Goal: Task Accomplishment & Management: Use online tool/utility

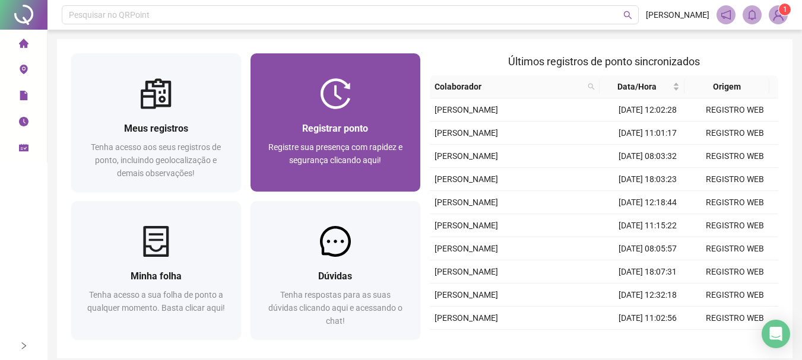
click at [359, 102] on div at bounding box center [335, 93] width 170 height 31
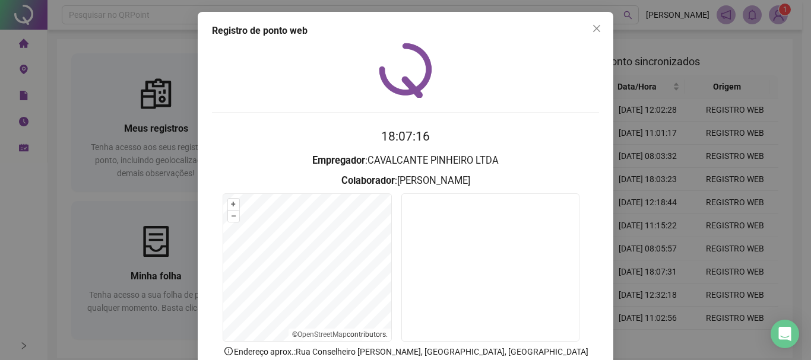
scroll to position [59, 0]
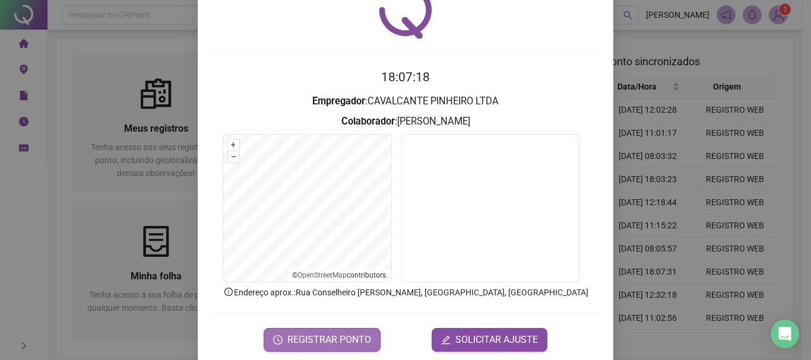
click at [325, 336] on span "REGISTRAR PONTO" at bounding box center [329, 340] width 84 height 14
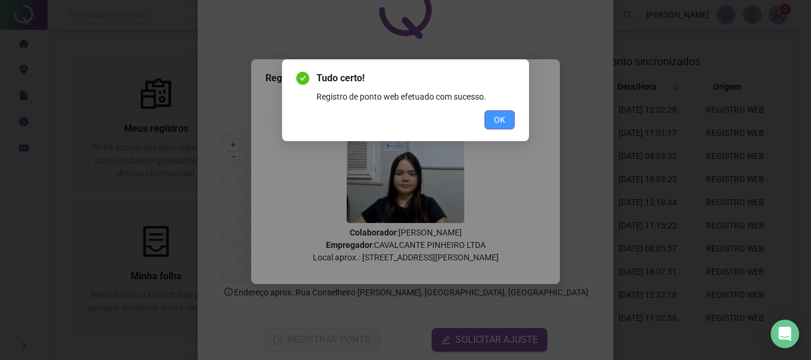
click at [510, 116] on button "OK" at bounding box center [499, 119] width 30 height 19
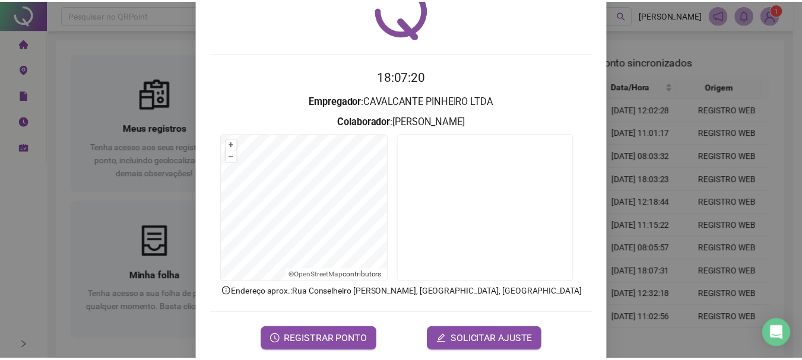
scroll to position [0, 0]
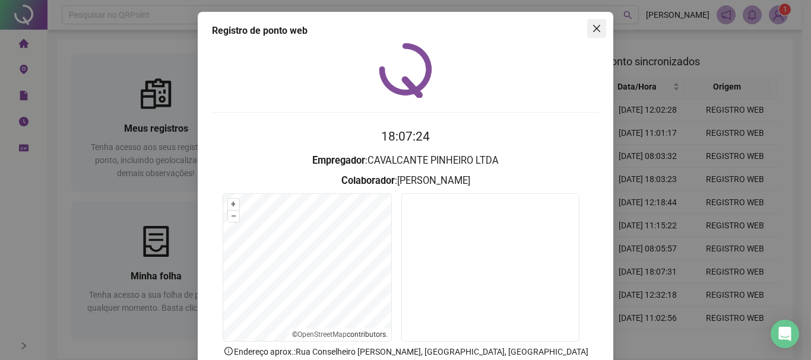
click at [596, 24] on icon "close" at bounding box center [596, 28] width 9 height 9
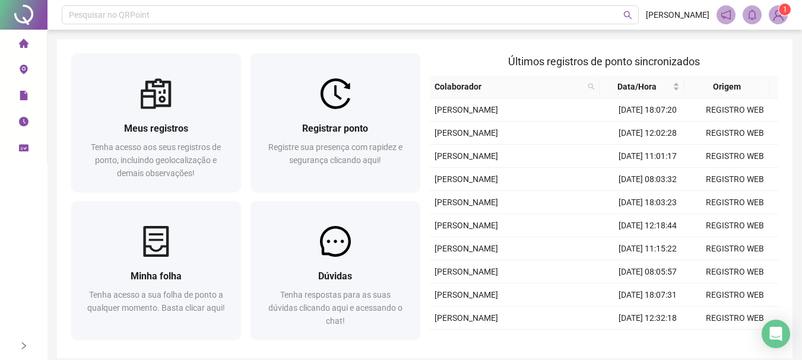
click at [781, 18] on img at bounding box center [778, 15] width 18 height 18
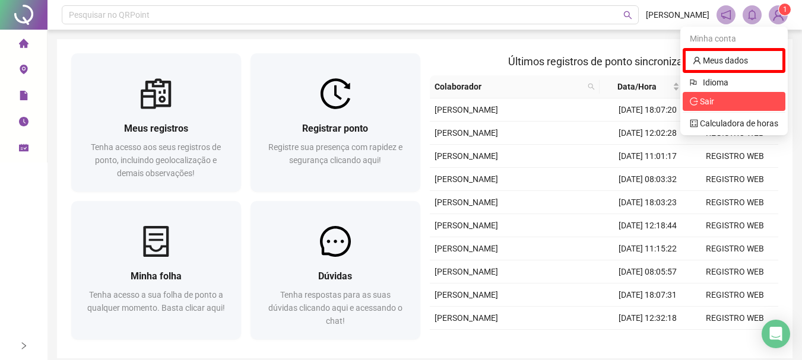
click at [727, 100] on span "Sair" at bounding box center [734, 101] width 88 height 13
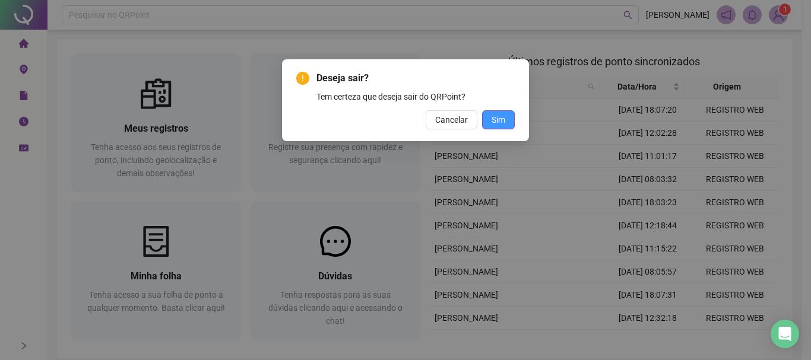
click at [494, 123] on span "Sim" at bounding box center [499, 119] width 14 height 13
